Goal: Task Accomplishment & Management: Use online tool/utility

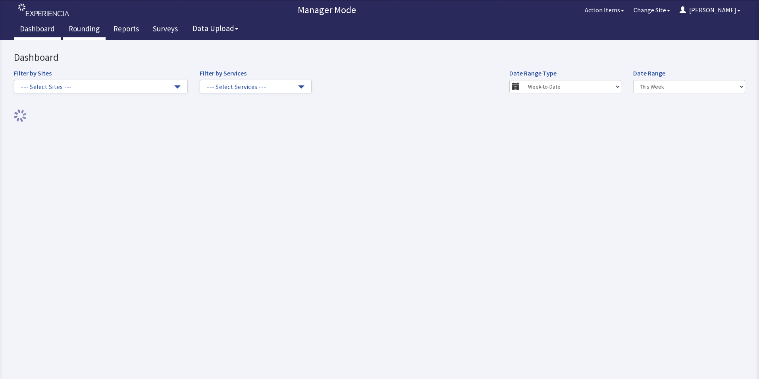
click at [77, 27] on link "Rounding" at bounding box center [84, 30] width 43 height 20
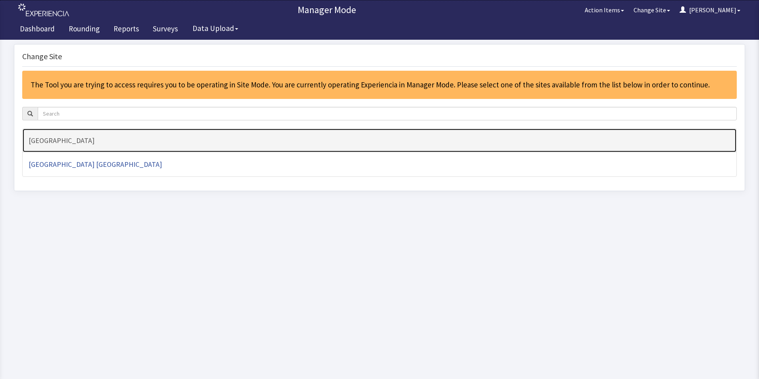
click at [62, 139] on h4 "[GEOGRAPHIC_DATA]" at bounding box center [380, 140] width 702 height 8
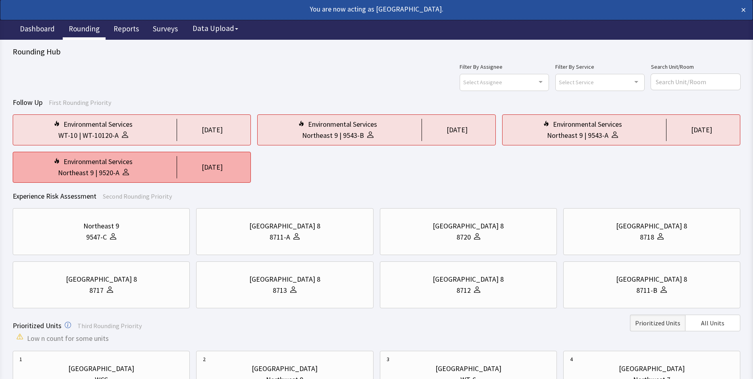
click at [126, 169] on icon at bounding box center [126, 172] width 6 height 6
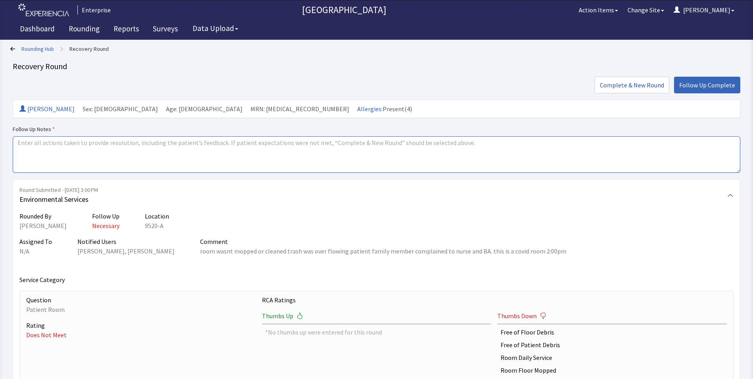
click at [40, 148] on textarea at bounding box center [376, 154] width 727 height 37
drag, startPoint x: 17, startPoint y: 142, endPoint x: 58, endPoint y: 148, distance: 41.2
click at [58, 148] on textarea "issue resolved" at bounding box center [376, 154] width 727 height 37
type textarea "issue resolved"
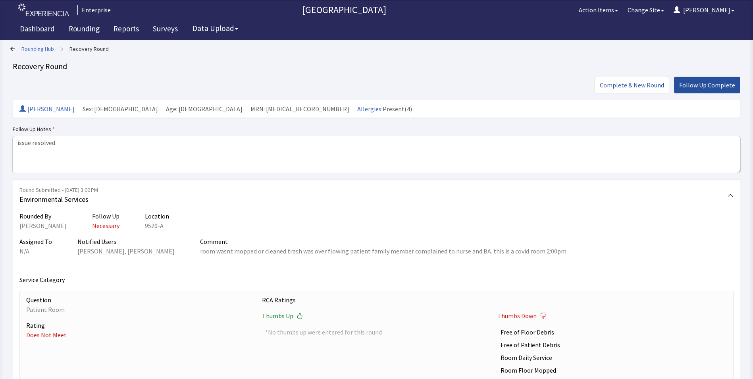
click at [702, 85] on span "Follow Up Complete" at bounding box center [707, 85] width 56 height 10
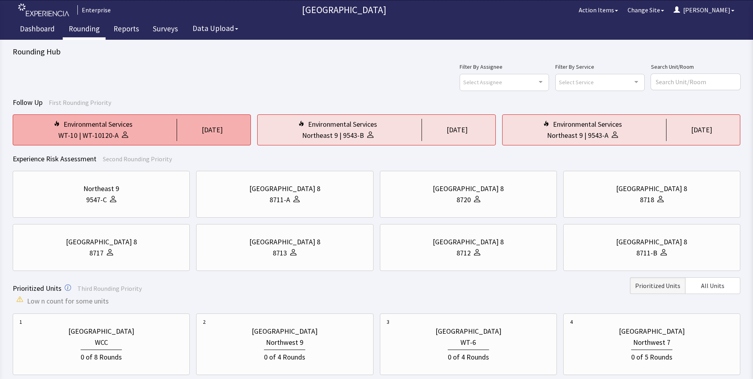
click at [104, 128] on div "Environmental Services" at bounding box center [97, 124] width 69 height 11
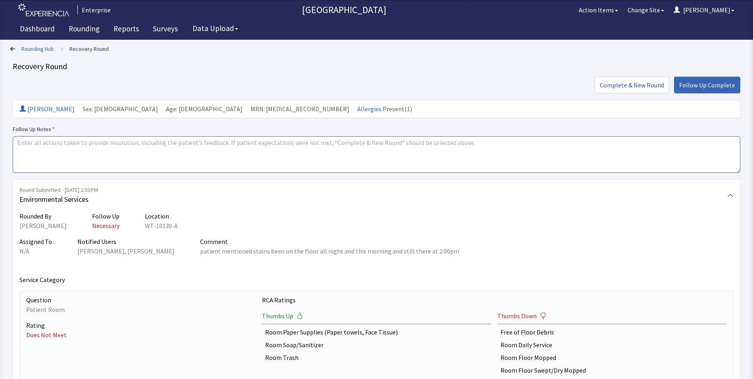
click at [15, 139] on textarea at bounding box center [376, 154] width 727 height 37
paste textarea "issue resolved"
type textarea "issue resolved"
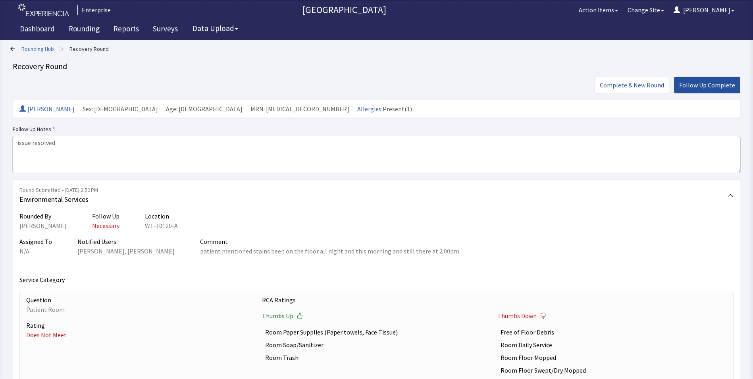
click at [701, 84] on span "Follow Up Complete" at bounding box center [707, 85] width 56 height 10
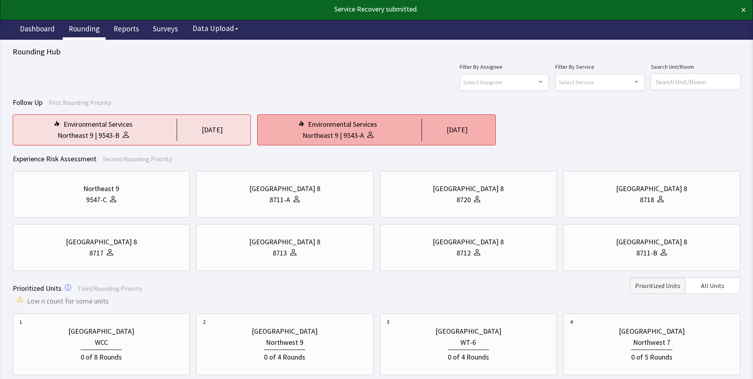
click at [354, 131] on div "9543-A" at bounding box center [353, 135] width 21 height 11
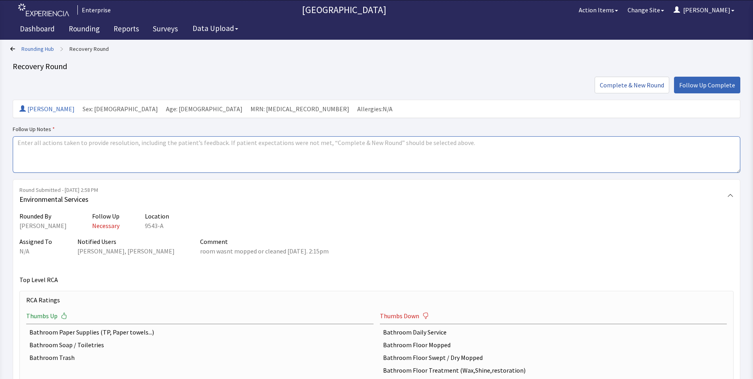
click at [20, 147] on textarea at bounding box center [376, 154] width 727 height 37
paste textarea "issue resolved"
type textarea "issue resolved"
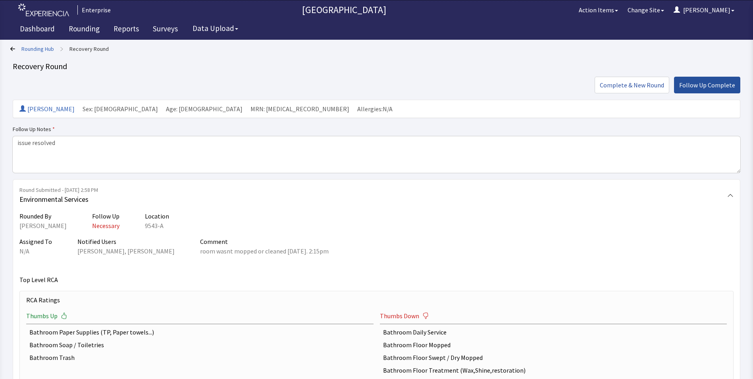
click at [697, 84] on span "Follow Up Complete" at bounding box center [707, 85] width 56 height 10
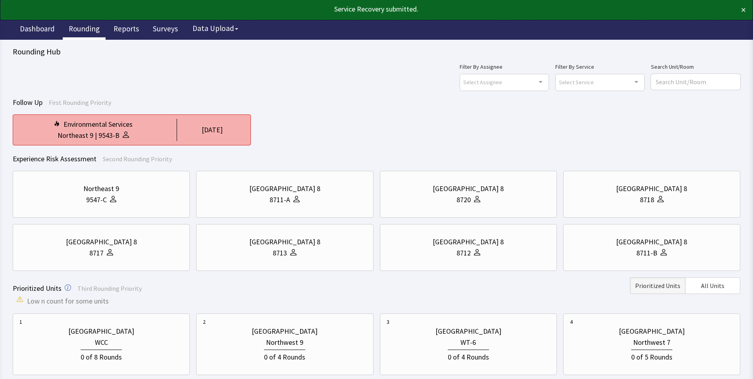
click at [92, 135] on div "Northeast 9" at bounding box center [76, 135] width 36 height 11
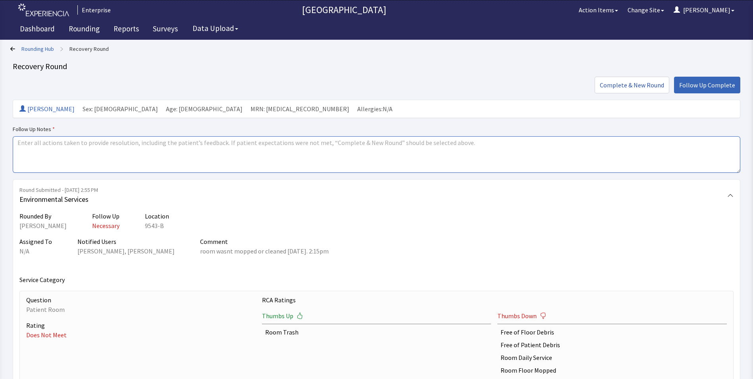
click at [23, 142] on textarea at bounding box center [376, 154] width 727 height 37
paste textarea "issue resolved"
type textarea "issue resolved"
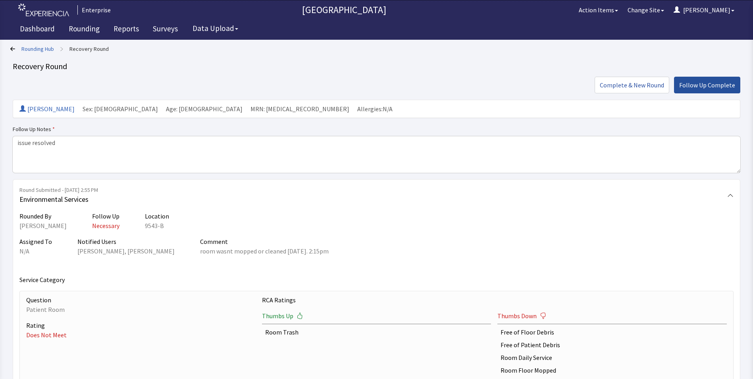
click at [701, 88] on span "Follow Up Complete" at bounding box center [707, 85] width 56 height 10
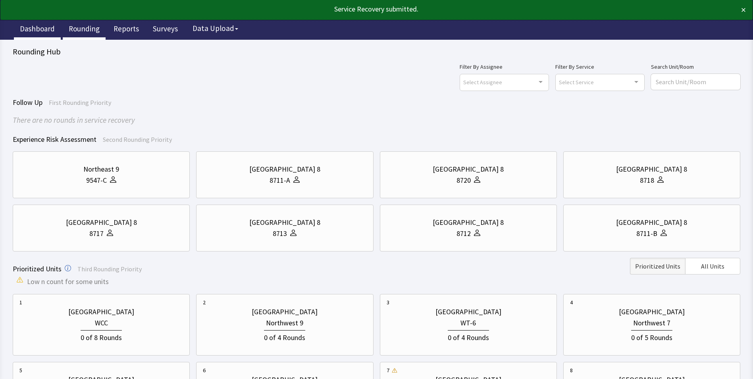
click at [39, 29] on link "Dashboard" at bounding box center [37, 30] width 47 height 20
